Goal: Task Accomplishment & Management: Use online tool/utility

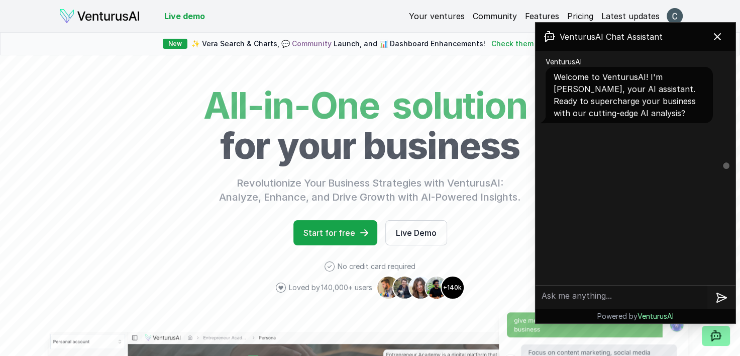
click at [583, 306] on textarea at bounding box center [622, 298] width 172 height 24
type textarea "YES"
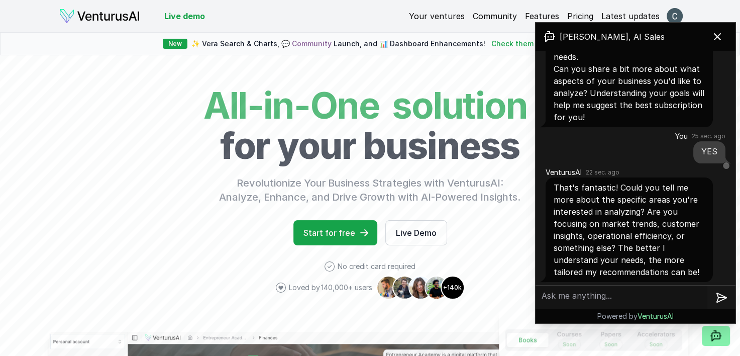
scroll to position [212, 0]
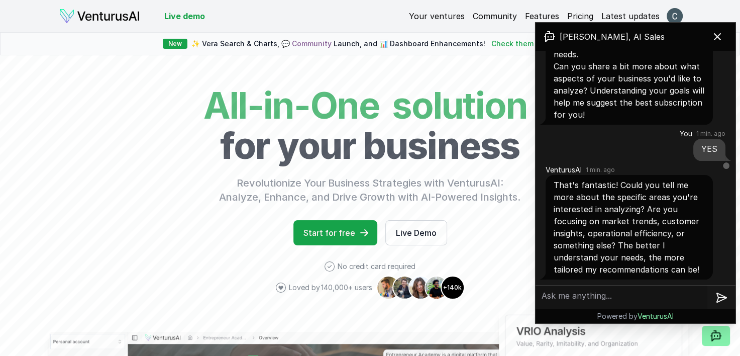
click at [685, 293] on textarea at bounding box center [622, 298] width 172 height 24
paste textarea "Market & Audience + Products & Offers + Marketing Strategy"
type textarea "Market & Audience + Products & Offers + Marketing Strategy"
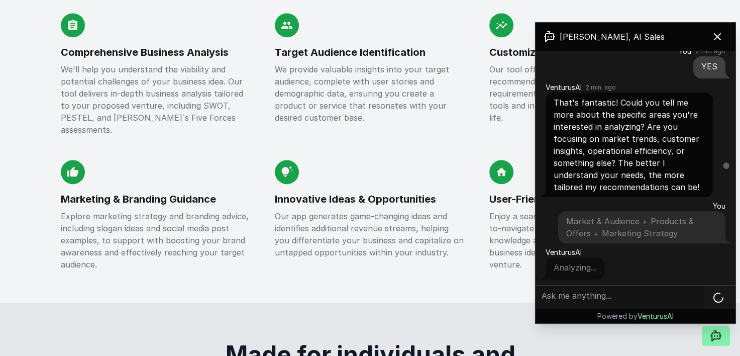
scroll to position [1162, 0]
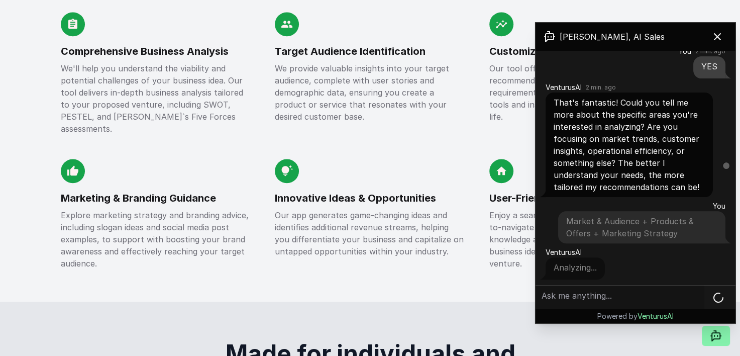
click at [447, 109] on p "We provide valuable insights into your target audience, complete with user stor…" at bounding box center [370, 92] width 191 height 60
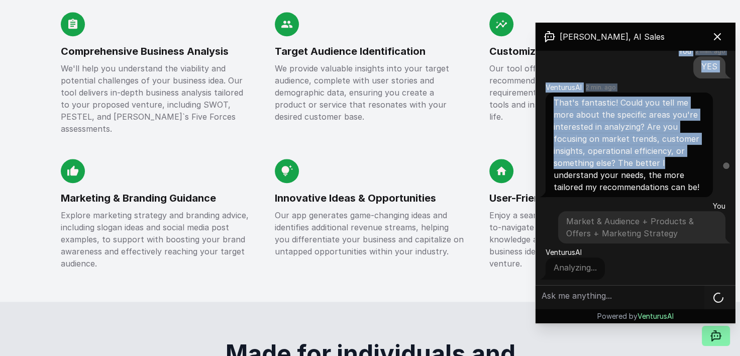
drag, startPoint x: 682, startPoint y: 34, endPoint x: 700, endPoint y: 184, distance: 150.9
click at [700, 184] on div "[PERSON_NAME], AI Sales VenturusAI Welcome to VenturusAI! I'm [PERSON_NAME], yo…" at bounding box center [636, 173] width 200 height 301
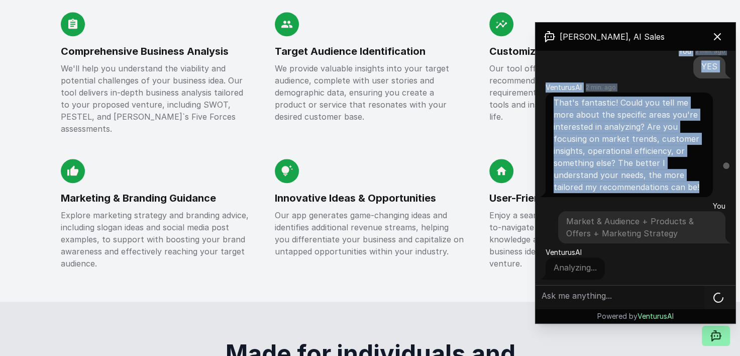
click at [719, 333] on icon at bounding box center [716, 336] width 12 height 12
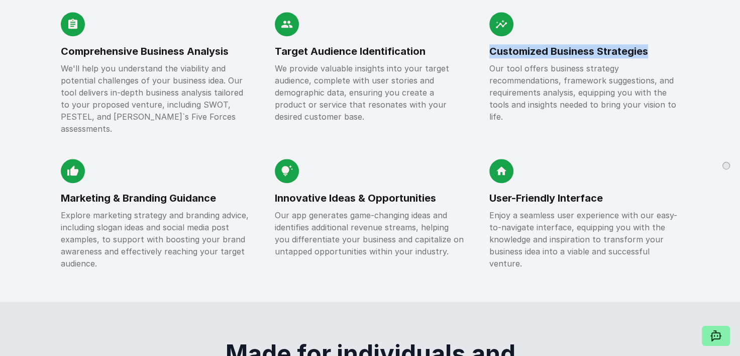
drag, startPoint x: 493, startPoint y: 49, endPoint x: 661, endPoint y: 57, distance: 168.6
click at [661, 57] on h3 "Customized Business Strategies" at bounding box center [585, 51] width 191 height 14
copy h3 "Customized Business Strategies"
click at [718, 340] on icon at bounding box center [716, 336] width 12 height 12
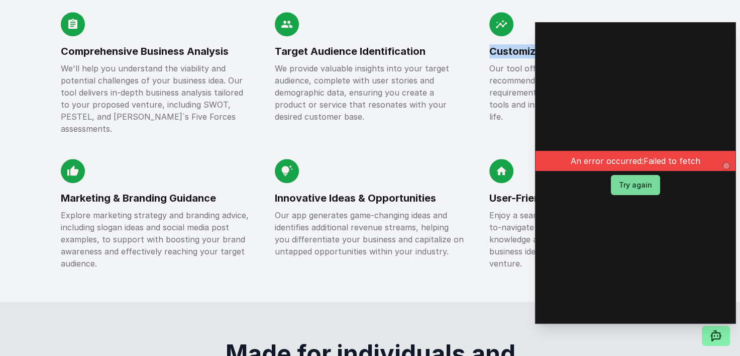
click at [649, 189] on button "Try again" at bounding box center [635, 185] width 49 height 20
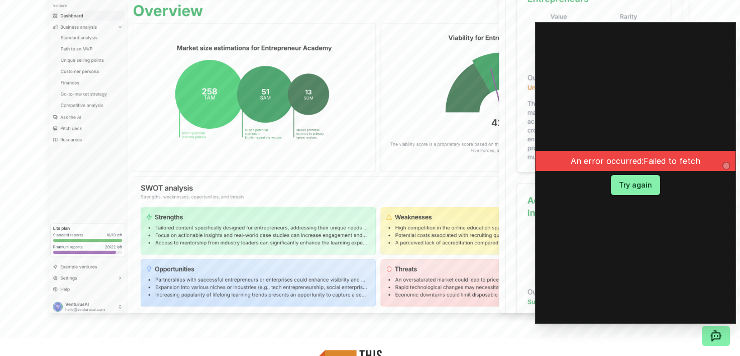
scroll to position [384, 0]
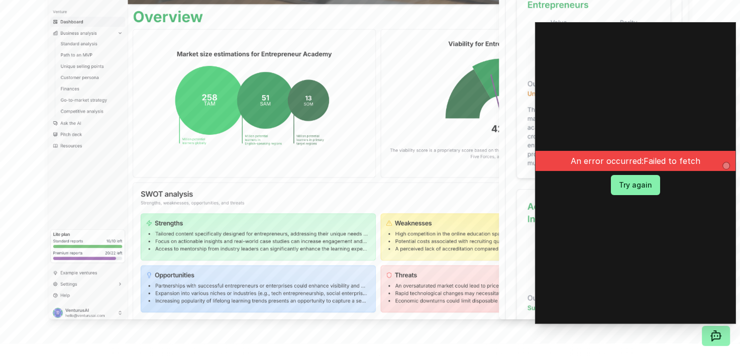
click at [720, 333] on icon at bounding box center [716, 337] width 8 height 8
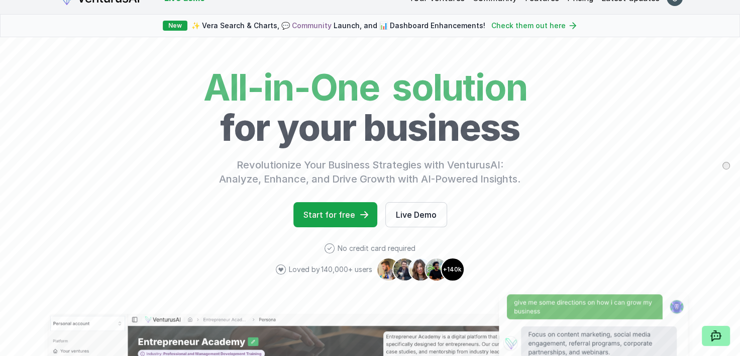
scroll to position [0, 0]
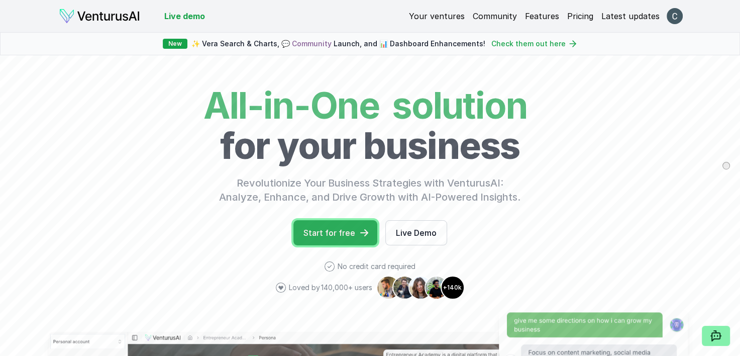
click at [353, 235] on link "Start for free" at bounding box center [336, 232] width 84 height 25
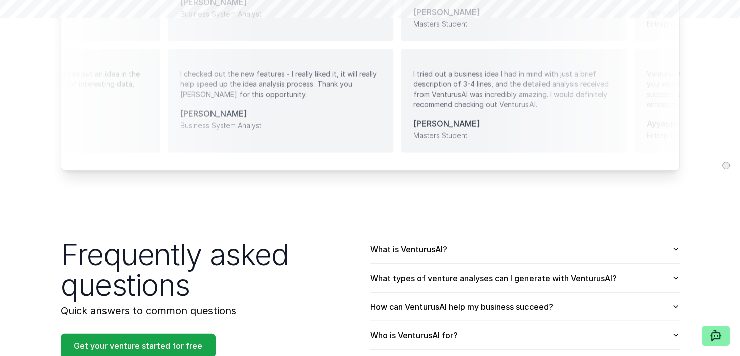
scroll to position [2190, 0]
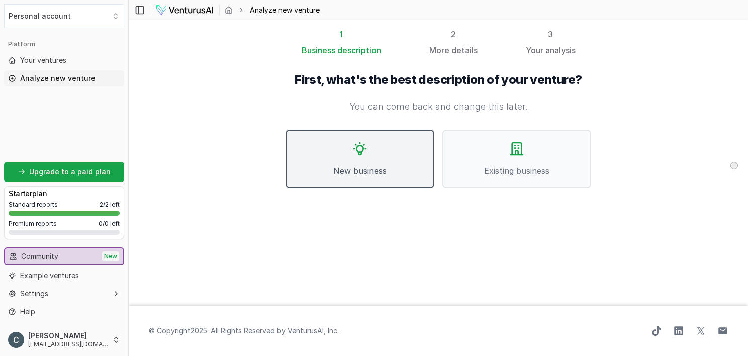
click at [346, 155] on button "New business" at bounding box center [360, 159] width 149 height 58
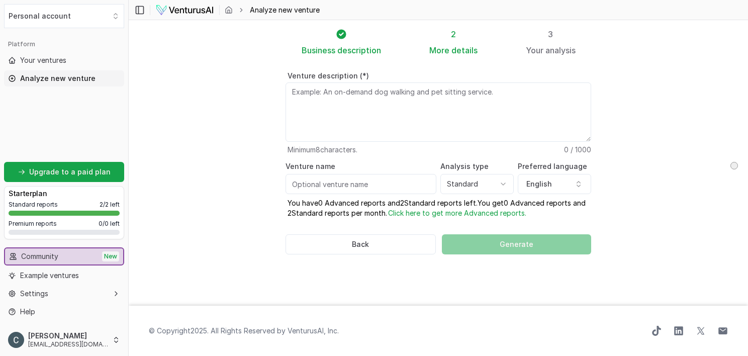
click at [661, 180] on section "Business description 2 More details 3 Your analysis Venture description (*) Min…" at bounding box center [438, 163] width 619 height 286
click at [698, 231] on section "Business description 2 More details 3 Your analysis Venture description (*) Min…" at bounding box center [438, 163] width 619 height 286
click at [672, 161] on section "Business description 2 More details 3 Your analysis Venture description (*) Min…" at bounding box center [438, 163] width 619 height 286
click at [375, 344] on footer "© Copyright 2025 . All Rights Reserved by [PERSON_NAME], Inc ." at bounding box center [438, 331] width 619 height 50
